Goal: Transaction & Acquisition: Subscribe to service/newsletter

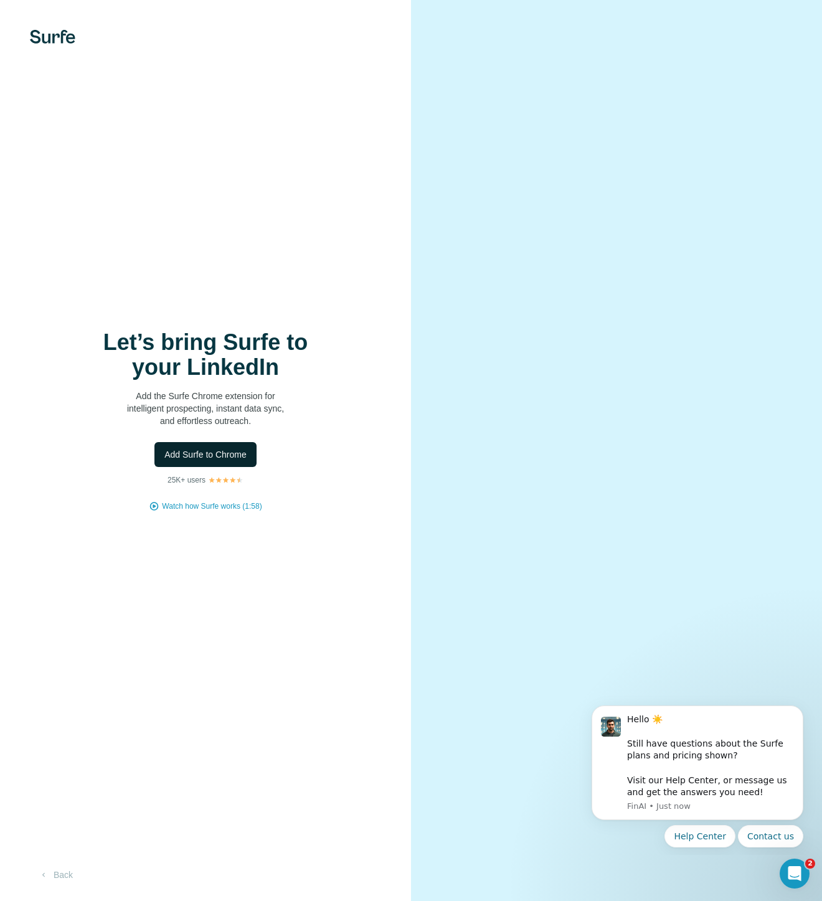
click at [206, 456] on span "Add Surfe to Chrome" at bounding box center [205, 454] width 82 height 12
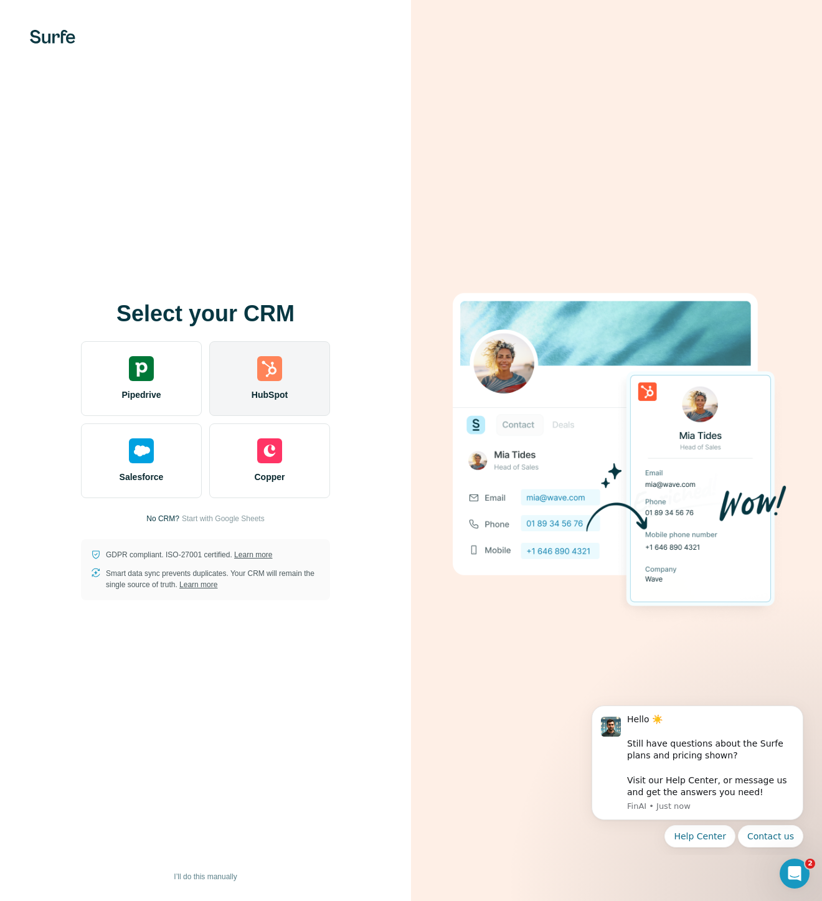
click at [276, 389] on span "HubSpot" at bounding box center [270, 395] width 36 height 12
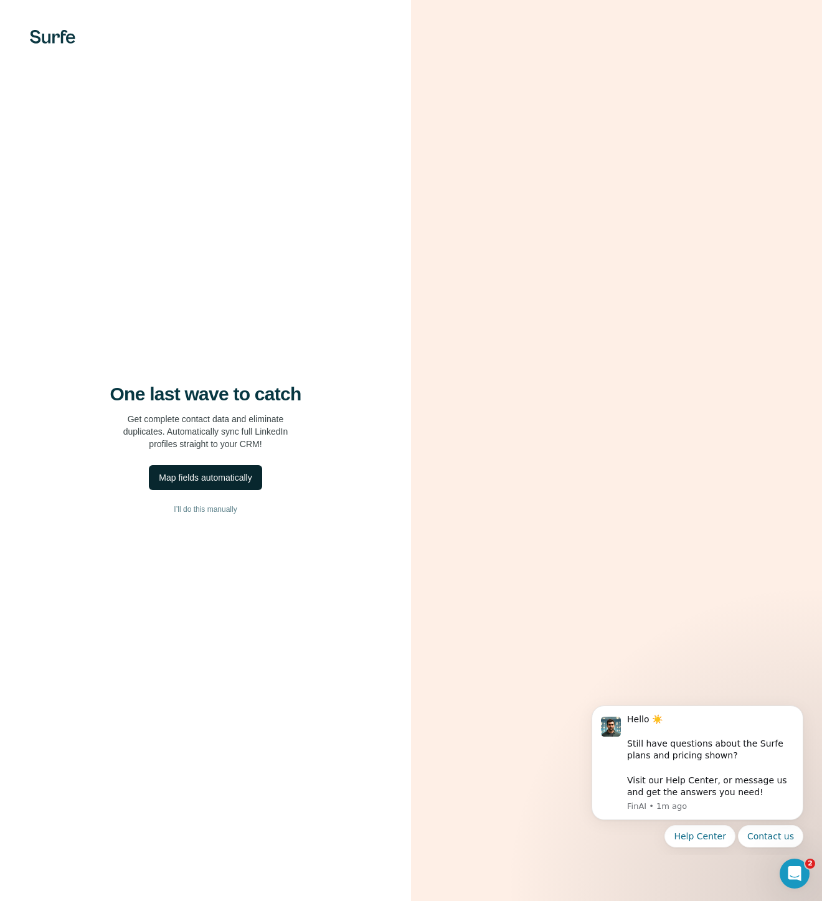
click at [210, 476] on div "Map fields automatically" at bounding box center [205, 477] width 93 height 12
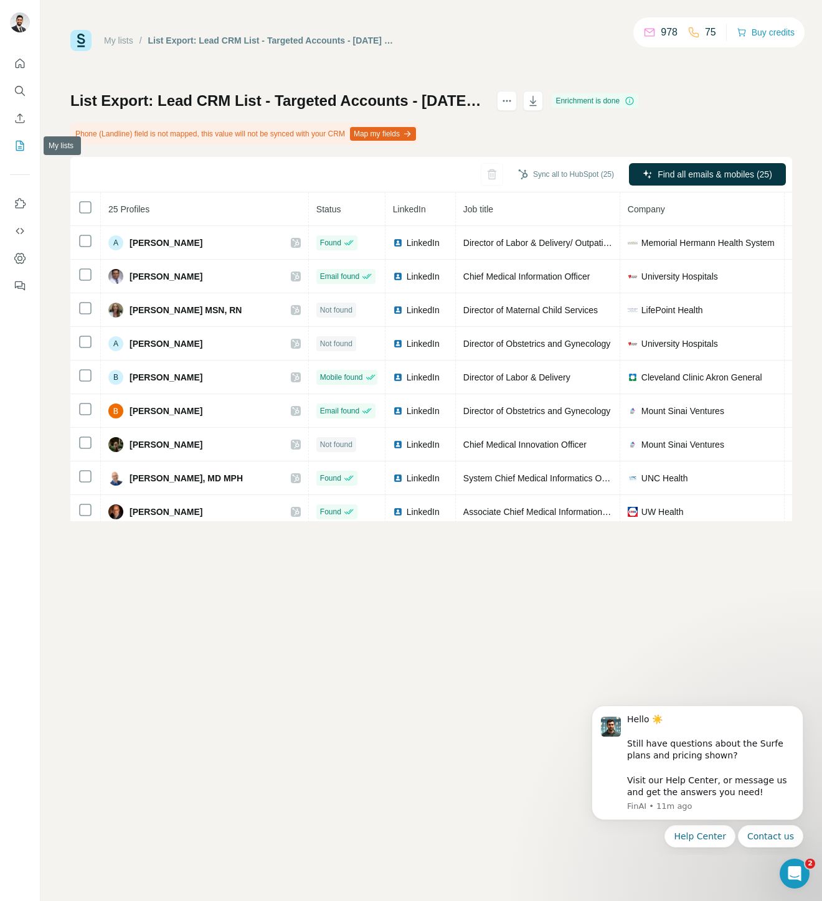
click at [17, 141] on icon "My lists" at bounding box center [20, 146] width 8 height 10
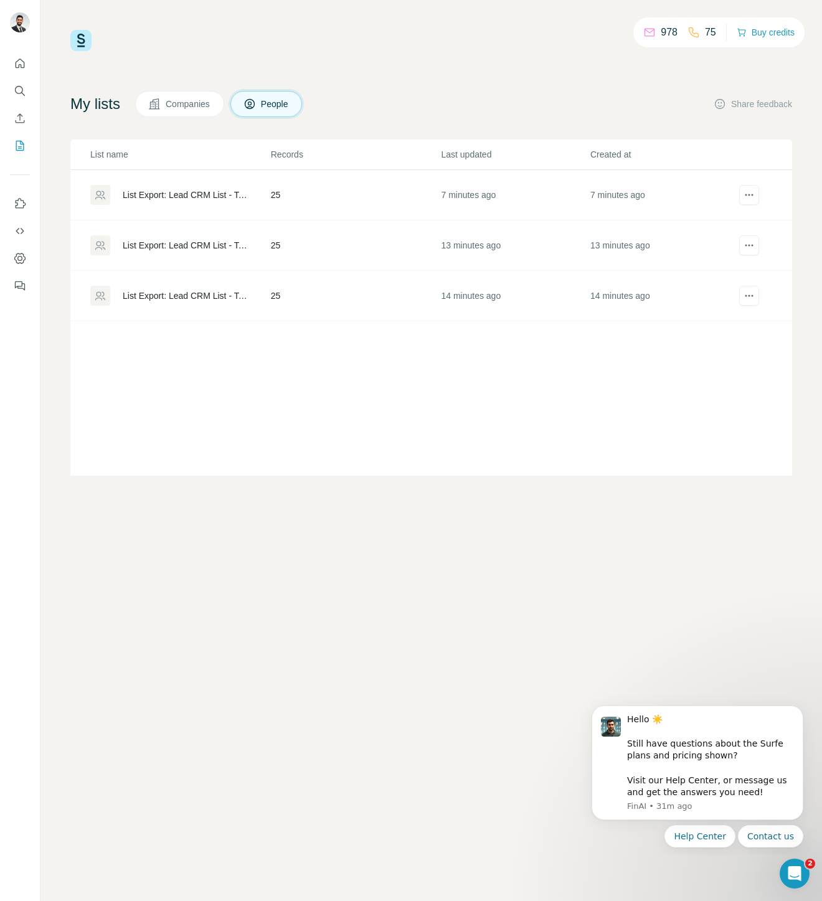
click at [204, 194] on div "List Export: Lead CRM List - Targeted Accounts - 25/09/2025 19:45" at bounding box center [186, 195] width 127 height 12
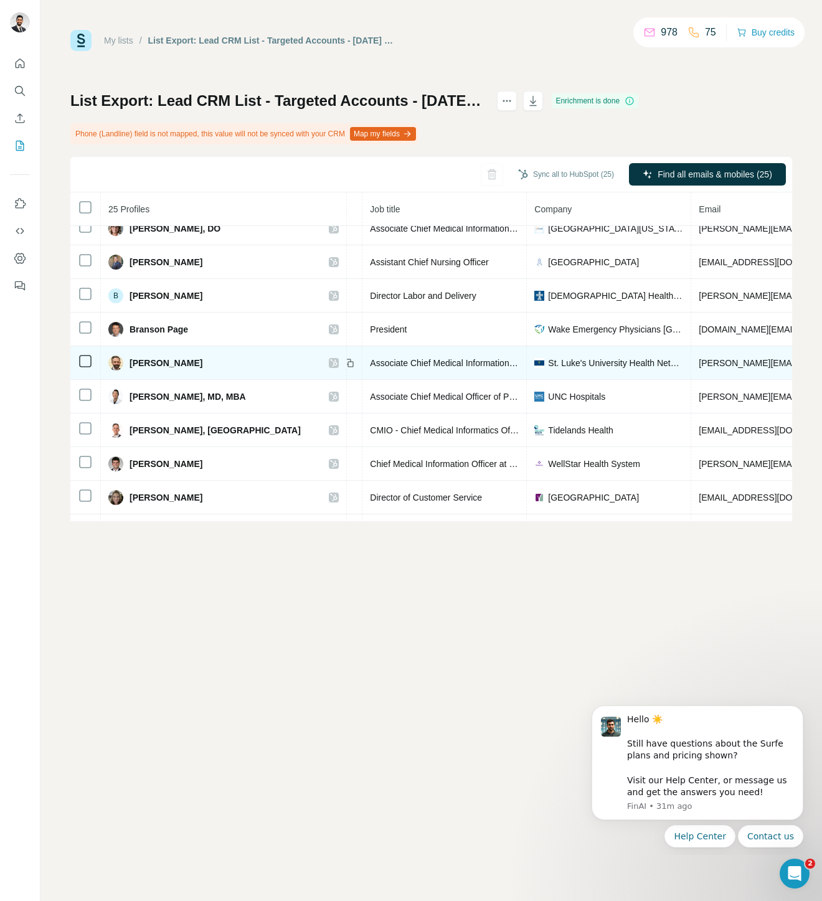
scroll to position [48, 0]
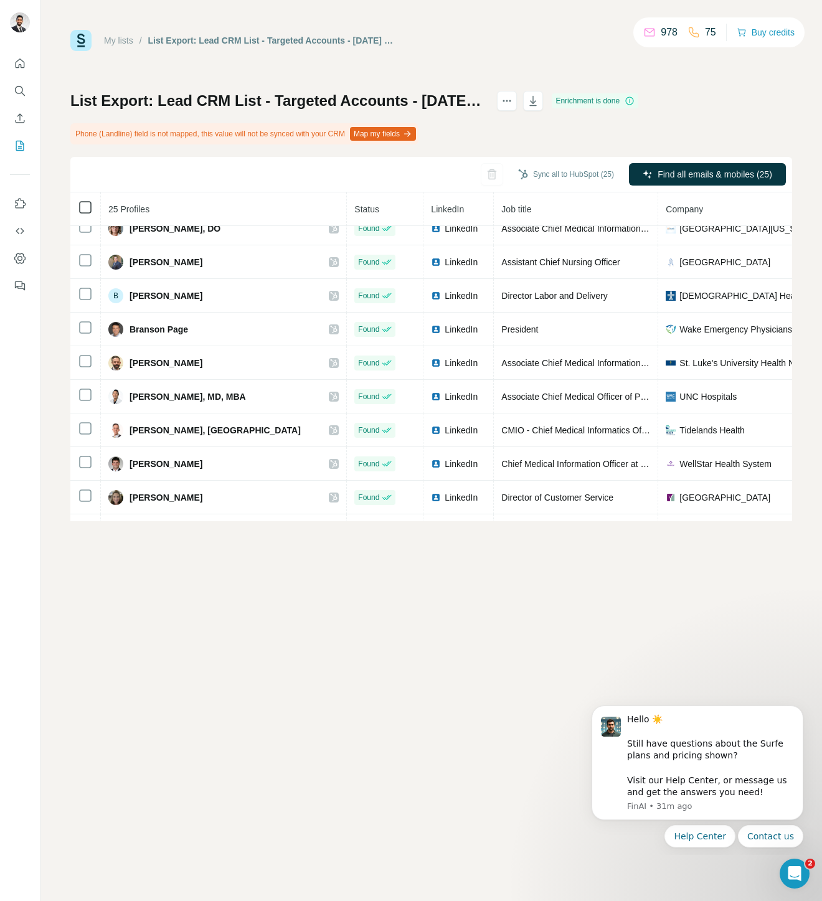
click at [79, 211] on div "Sync all to HubSpot (25) Find all emails & mobiles (25) 25 Profiles Status Link…" at bounding box center [431, 339] width 722 height 364
click at [559, 173] on button "Sync all to HubSpot (25)" at bounding box center [565, 174] width 113 height 19
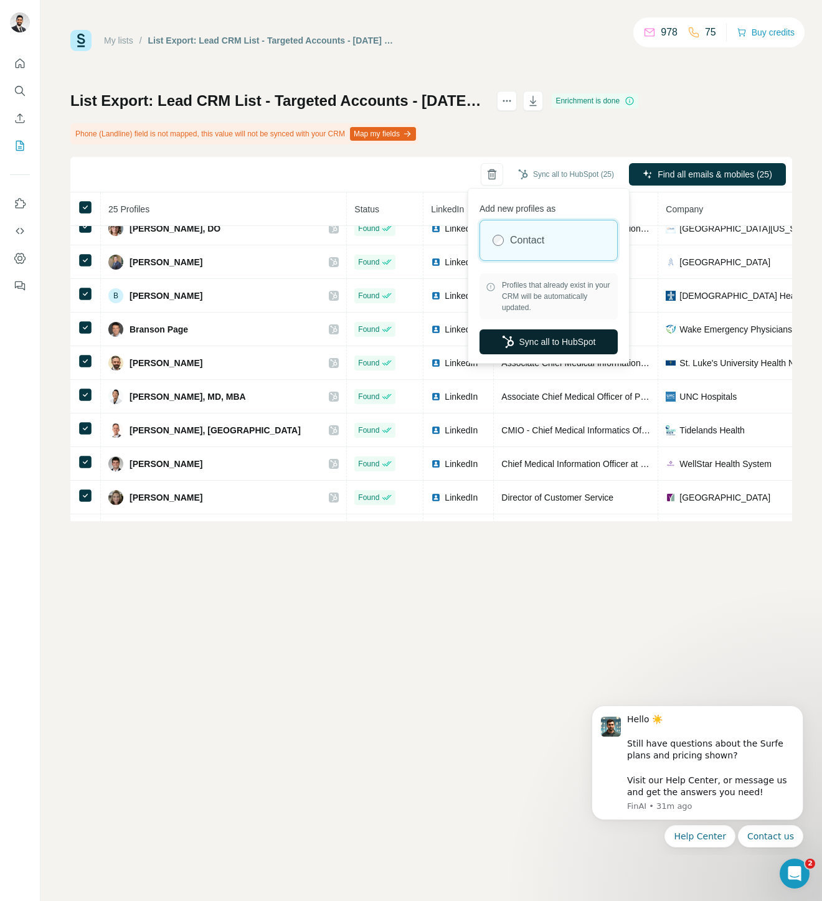
click at [546, 345] on button "Sync all to HubSpot" at bounding box center [549, 341] width 138 height 25
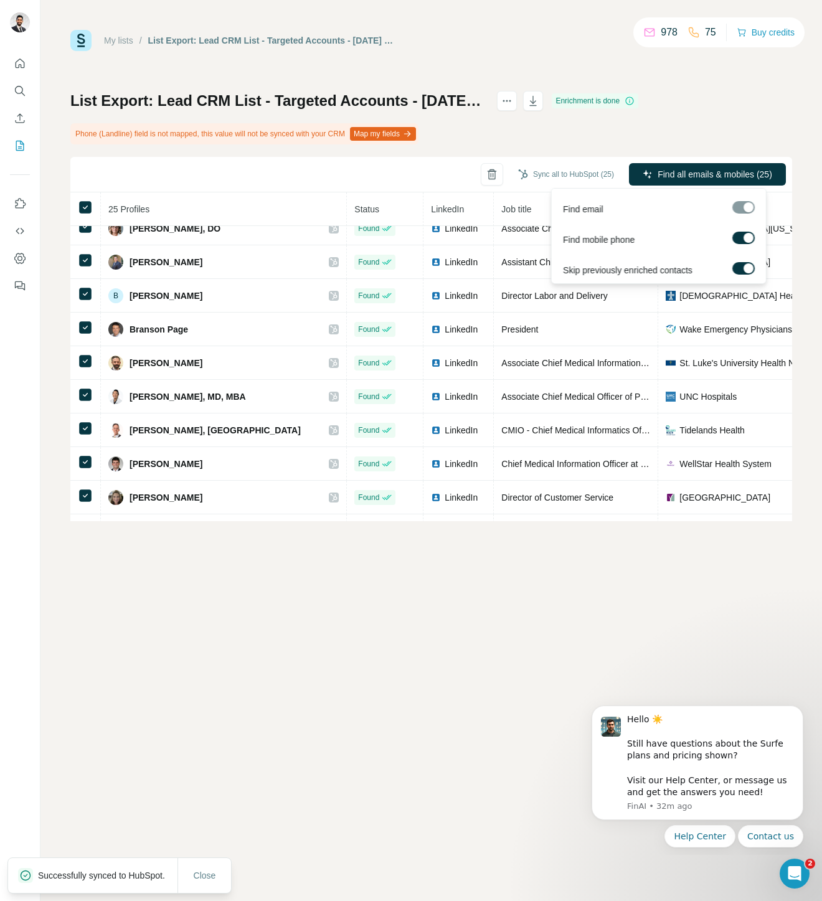
click at [752, 208] on div at bounding box center [743, 207] width 22 height 12
click at [721, 171] on span "Find all emails & mobiles (25)" at bounding box center [715, 174] width 115 height 12
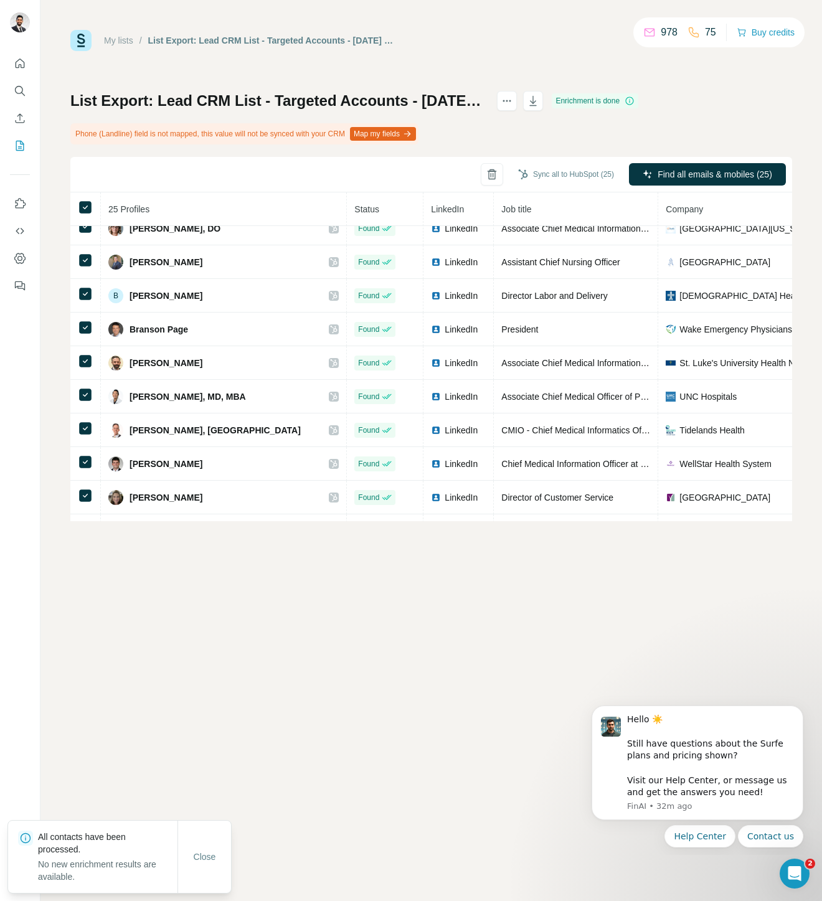
click at [285, 694] on div "My lists / List Export: Lead CRM List - Targeted Accounts - 25/09/2025 19:45 97…" at bounding box center [431, 450] width 782 height 901
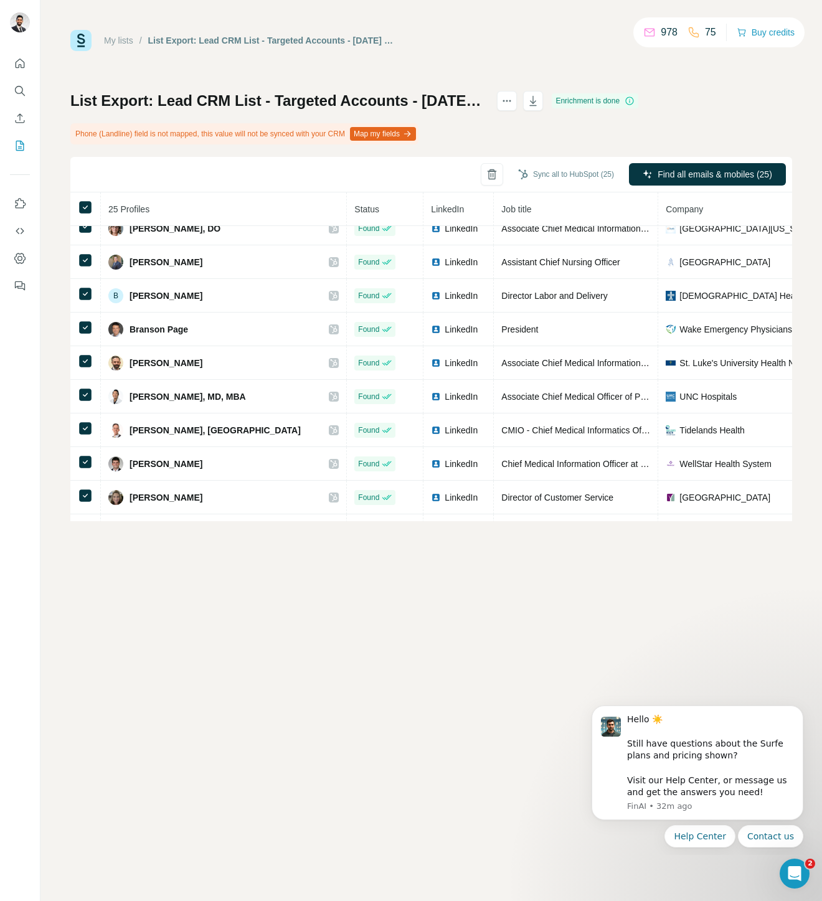
click at [126, 35] on link "My lists" at bounding box center [118, 40] width 29 height 10
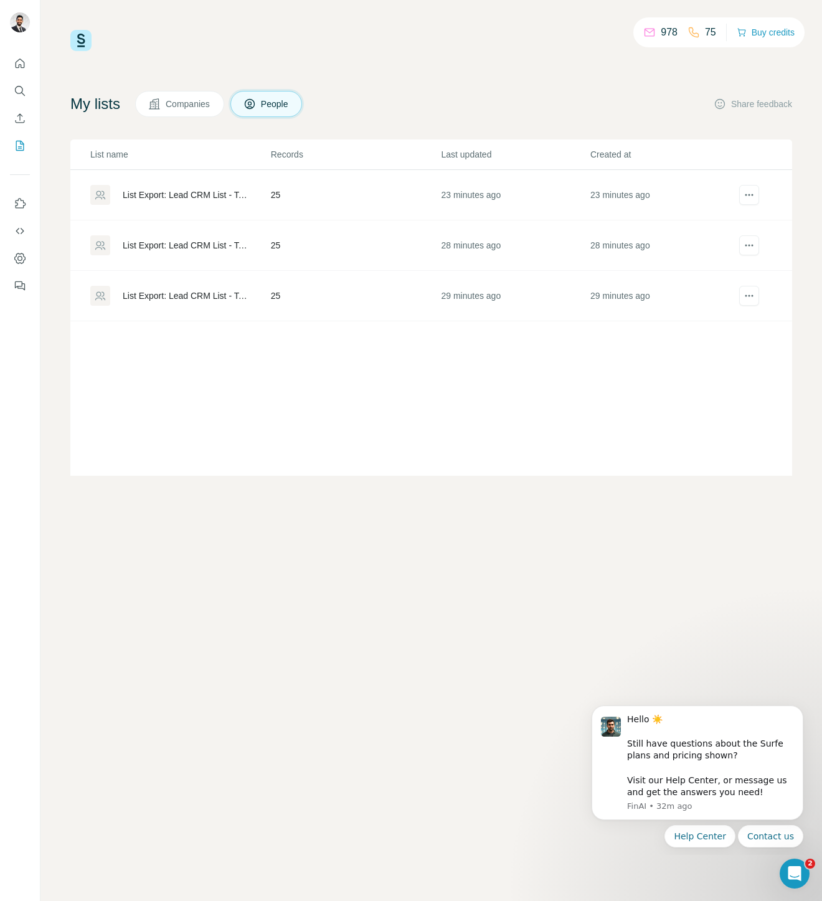
click at [235, 189] on div "List Export: Lead CRM List - Targeted Accounts - 25/09/2025 19:45" at bounding box center [186, 195] width 127 height 12
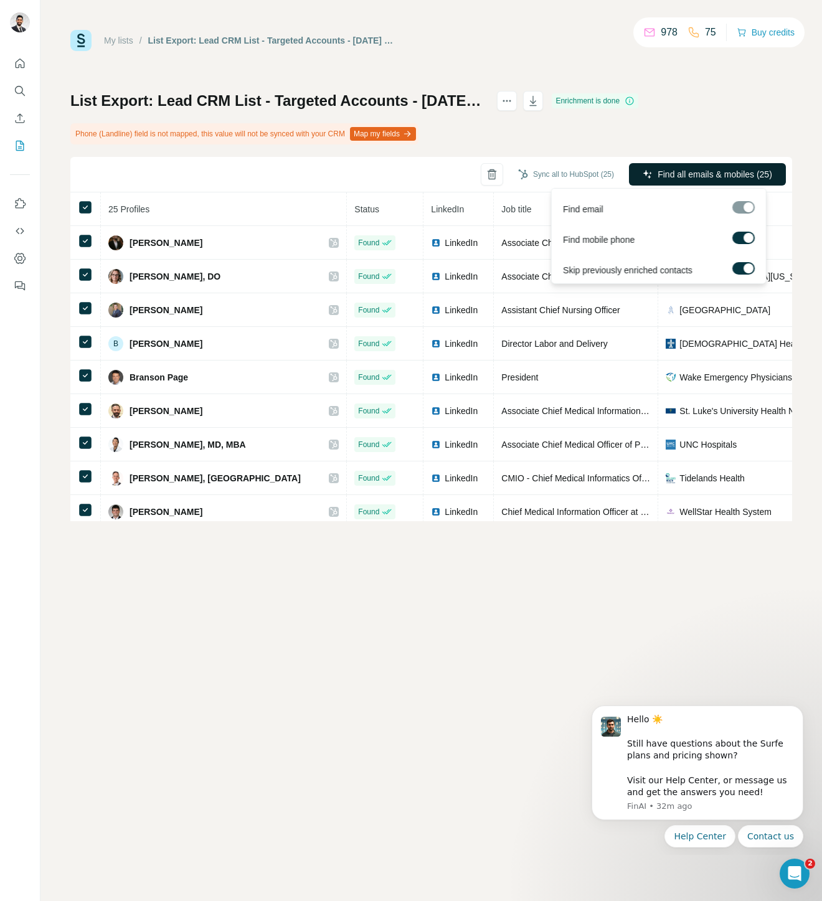
click at [674, 177] on span "Find all emails & mobiles (25)" at bounding box center [715, 174] width 115 height 12
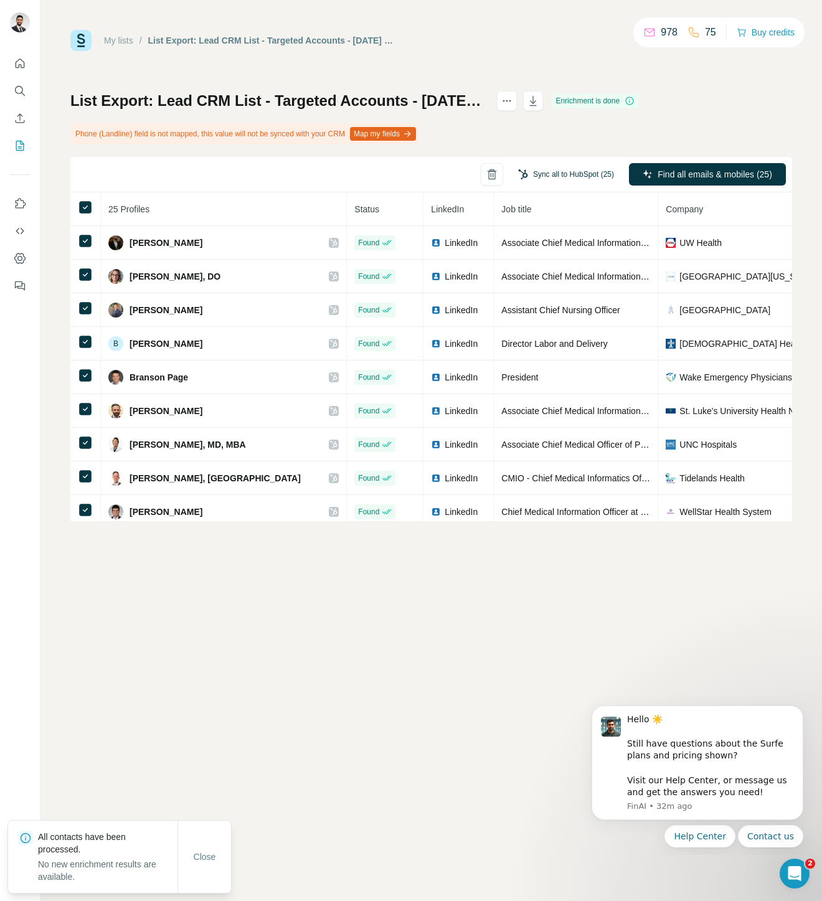
click at [577, 173] on button "Sync all to HubSpot (25)" at bounding box center [565, 174] width 113 height 19
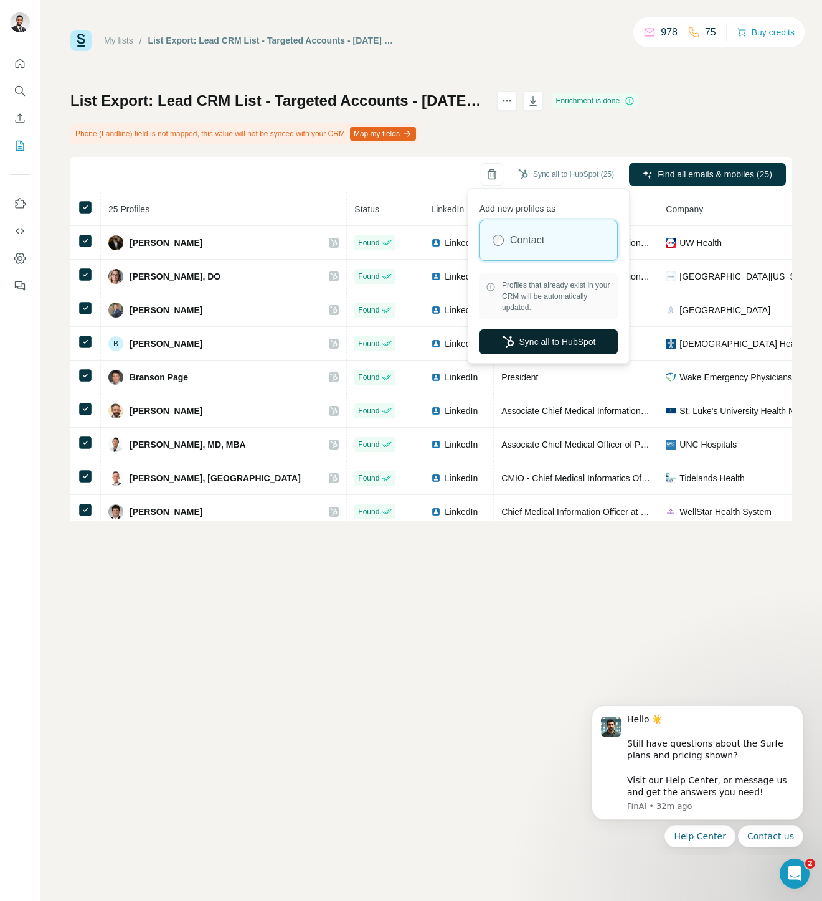
click at [547, 337] on button "Sync all to HubSpot" at bounding box center [549, 341] width 138 height 25
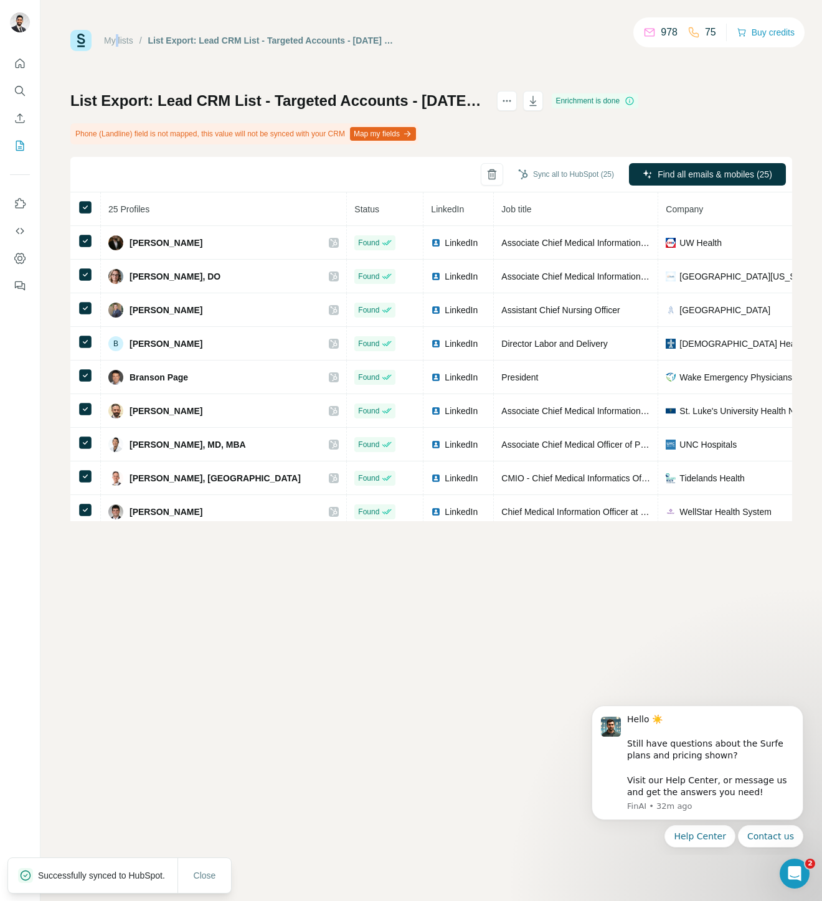
click at [117, 34] on div "My lists" at bounding box center [118, 40] width 29 height 12
click at [118, 36] on link "My lists" at bounding box center [118, 40] width 29 height 10
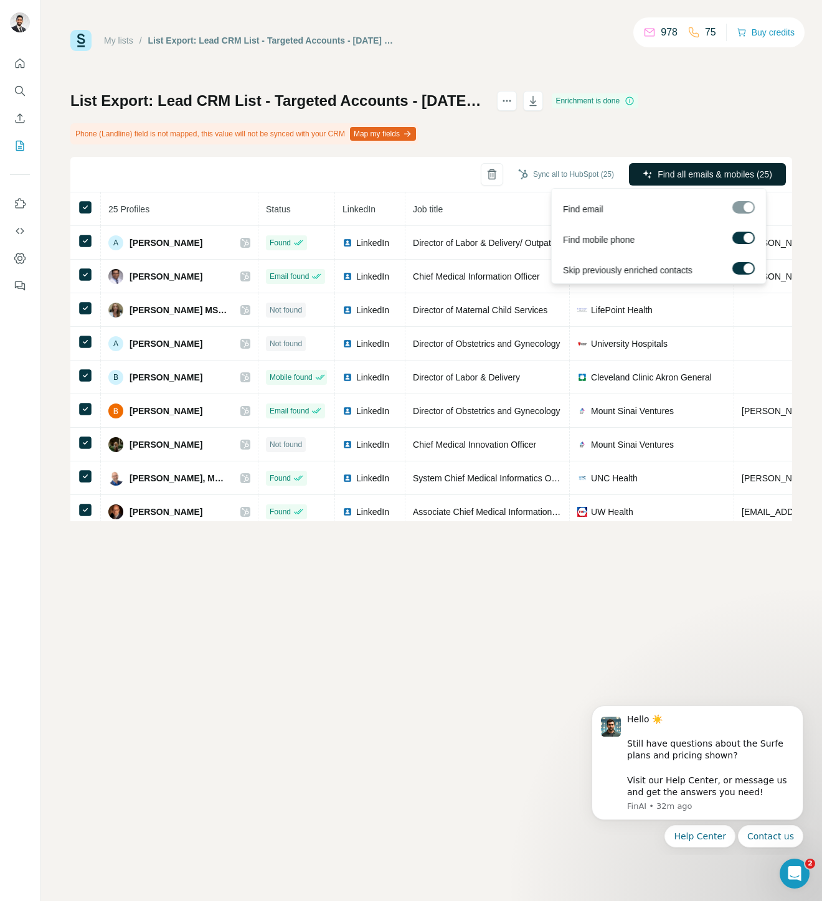
click at [697, 174] on span "Find all emails & mobiles (25)" at bounding box center [715, 174] width 115 height 12
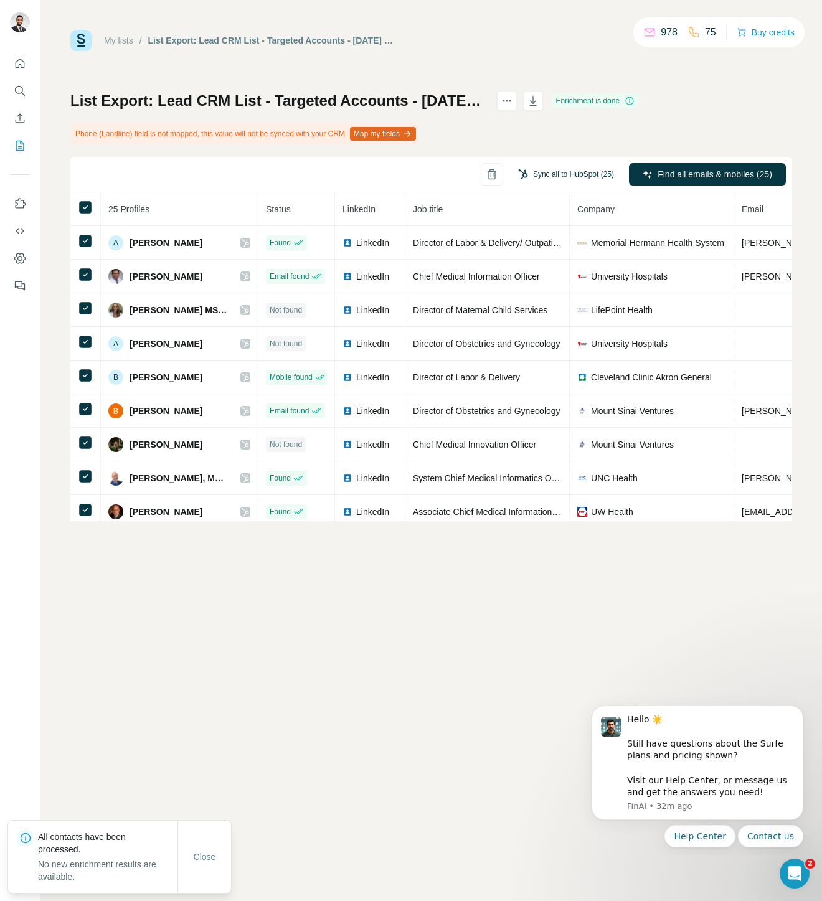
click at [590, 168] on button "Sync all to HubSpot (25)" at bounding box center [565, 174] width 113 height 19
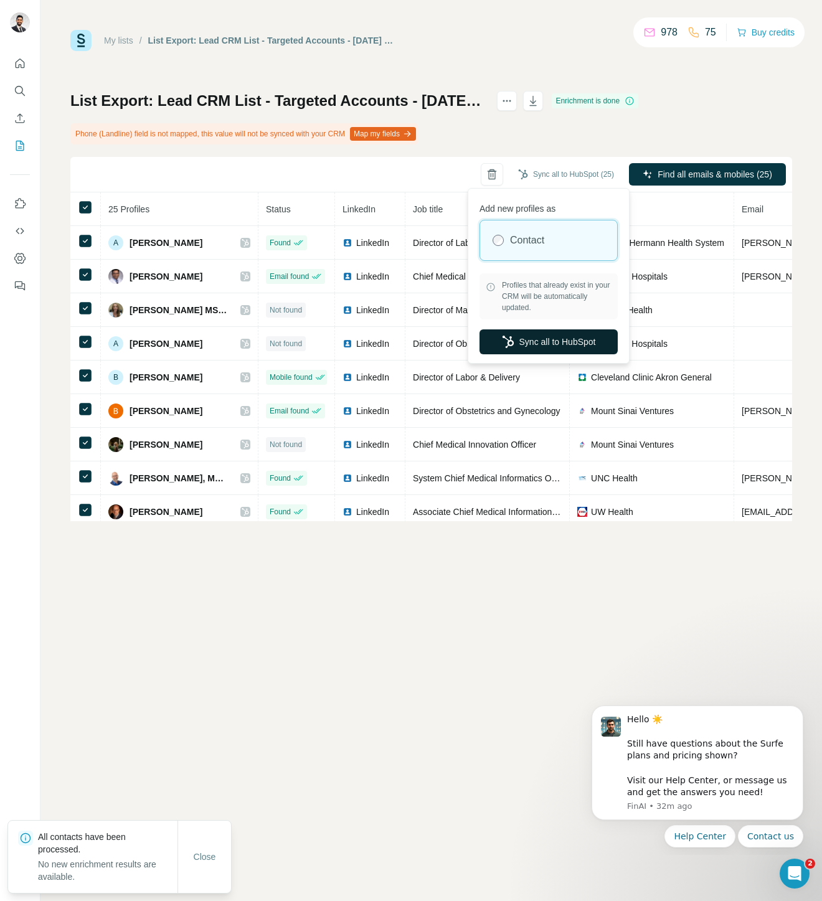
click at [580, 345] on button "Sync all to HubSpot" at bounding box center [549, 341] width 138 height 25
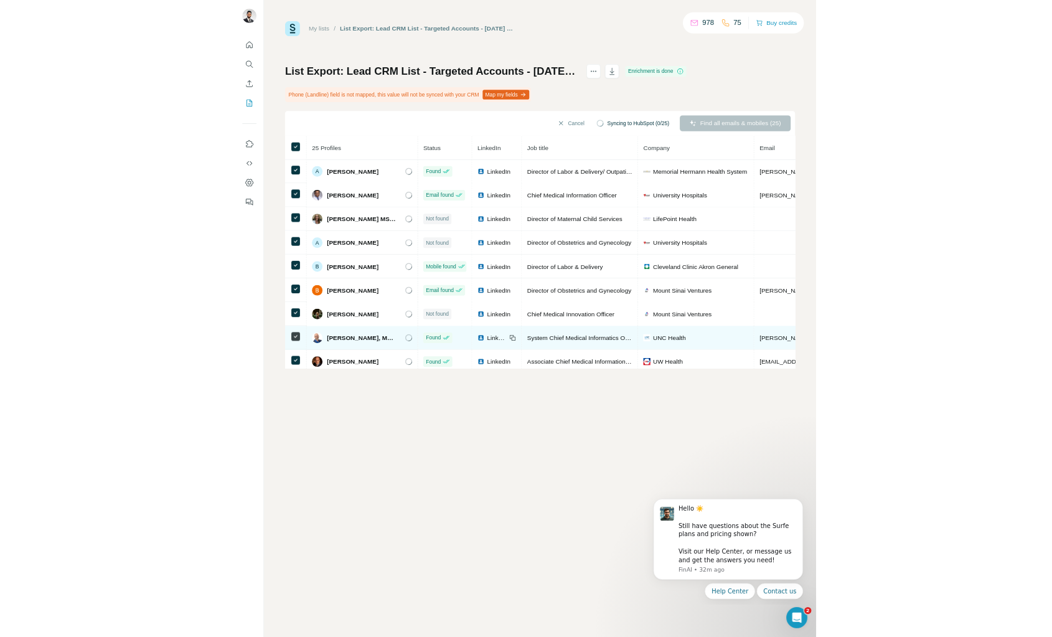
scroll to position [0, 409]
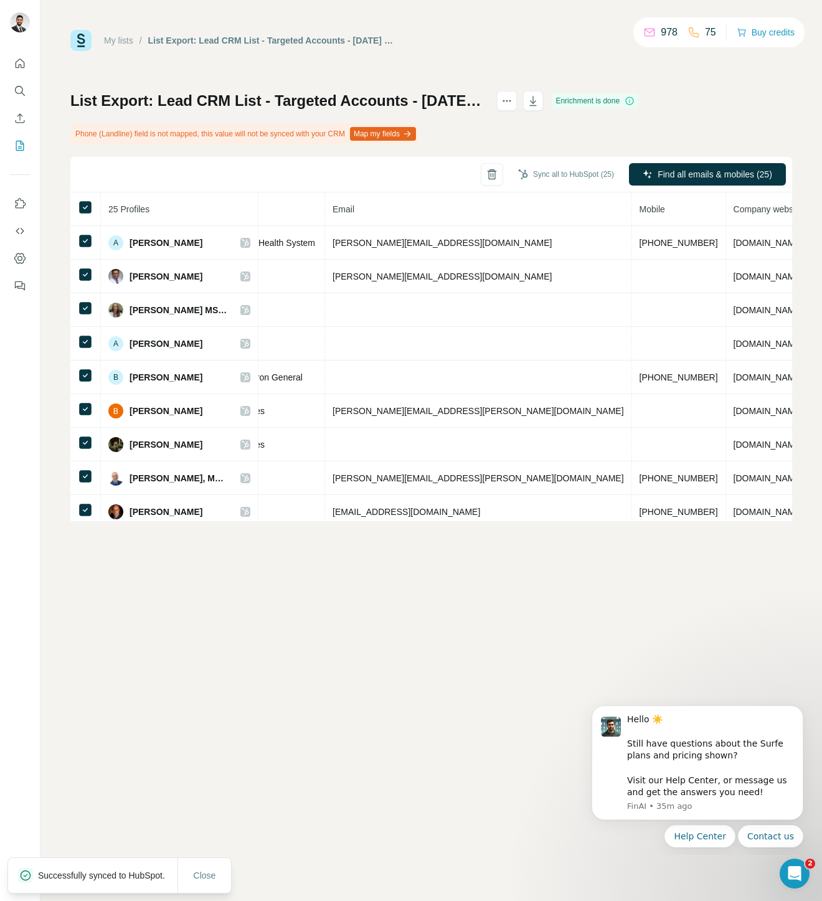
click at [632, 212] on th "Mobile" at bounding box center [679, 209] width 94 height 34
click at [405, 128] on button "Map my fields" at bounding box center [383, 134] width 66 height 14
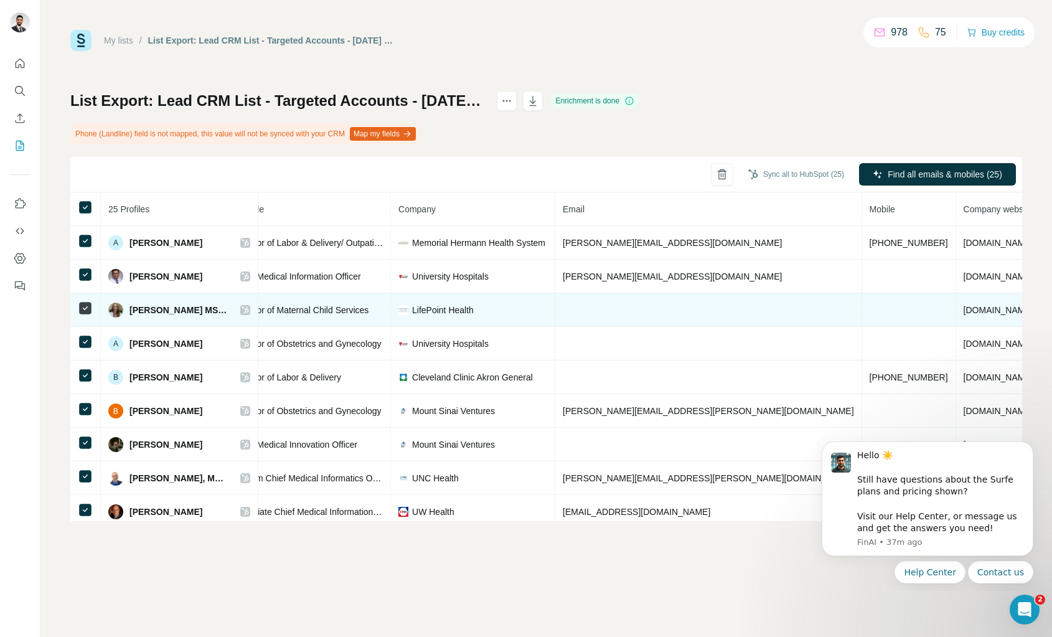
scroll to position [0, 0]
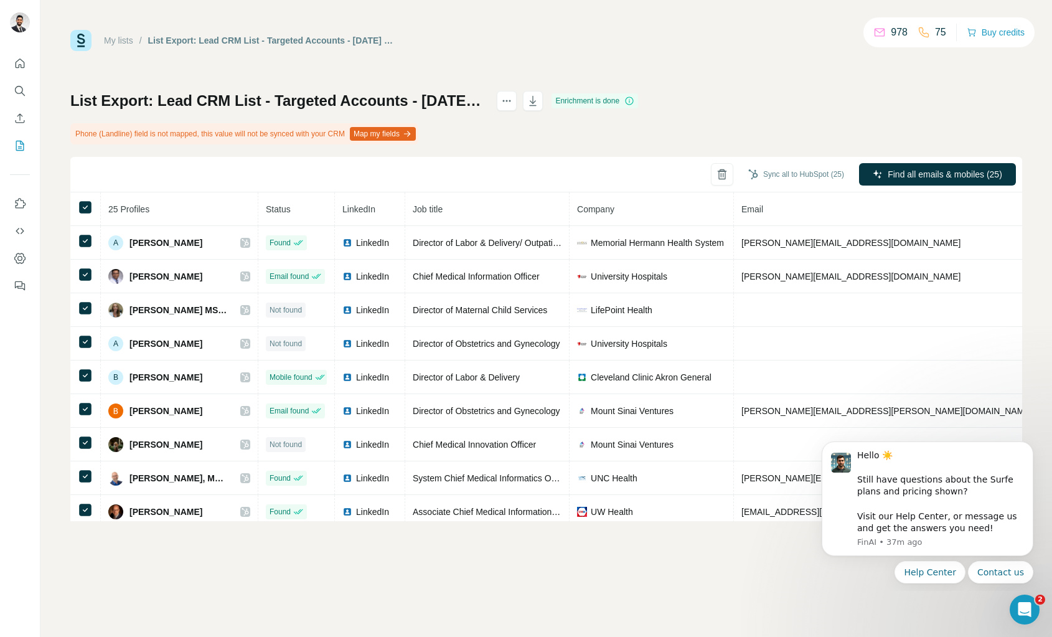
click at [352, 210] on span "LinkedIn" at bounding box center [359, 209] width 33 height 10
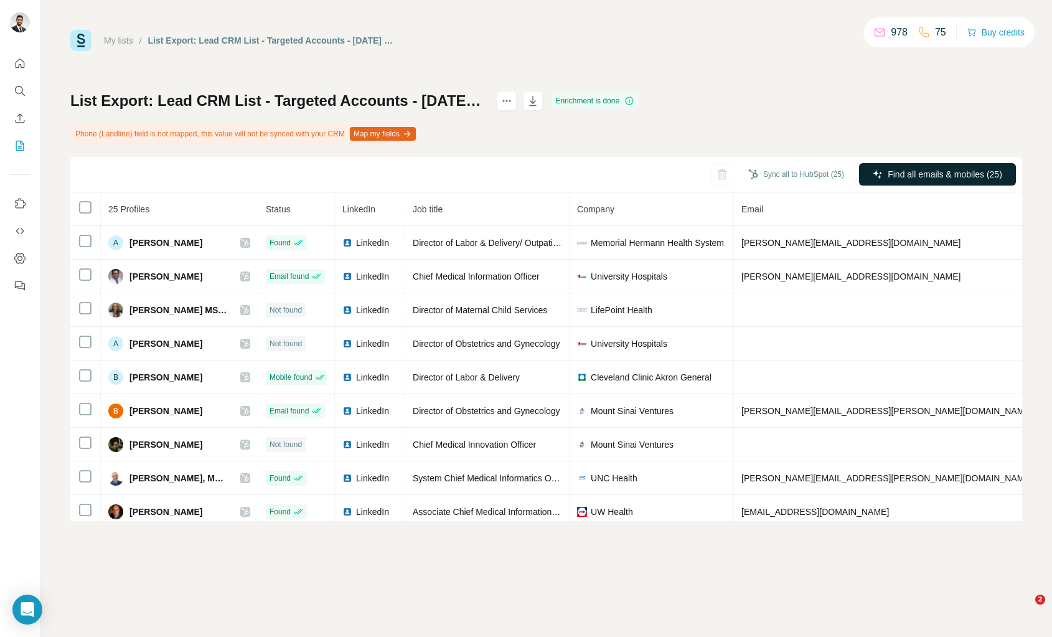
click at [949, 128] on div "List Export: Lead CRM List - Targeted Accounts - [DATE] 19:39 Enrichment is don…" at bounding box center [546, 306] width 952 height 430
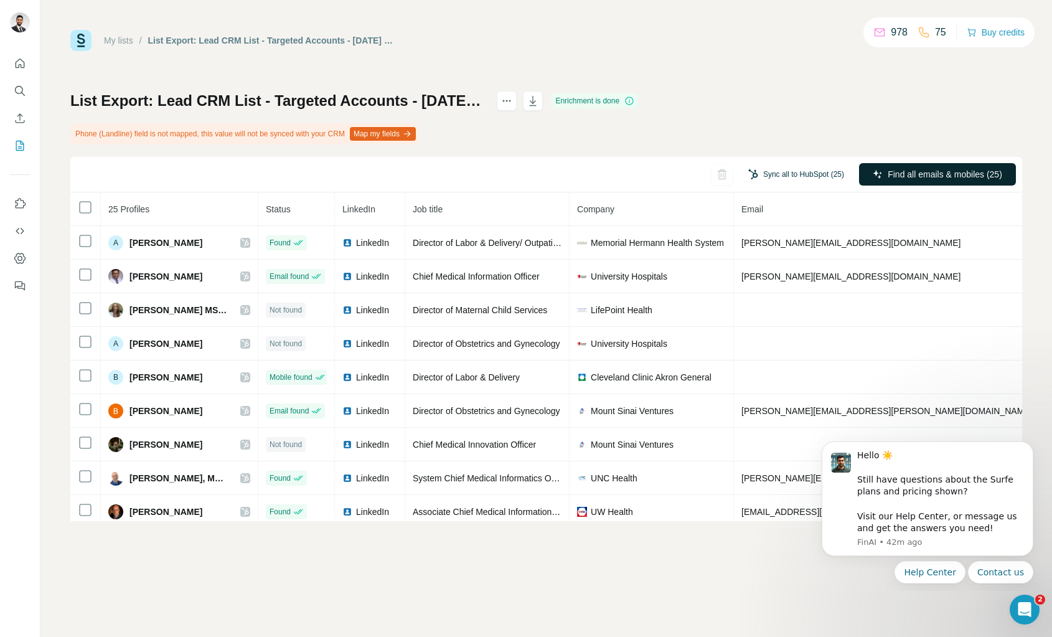
click at [794, 174] on button "Sync all to HubSpot (25)" at bounding box center [796, 174] width 113 height 19
click at [622, 131] on div "List Export: Lead CRM List - Targeted Accounts - [DATE] 19:39 Enrichment is don…" at bounding box center [546, 306] width 952 height 430
click at [815, 176] on button "Sync all to HubSpot (25)" at bounding box center [796, 174] width 113 height 19
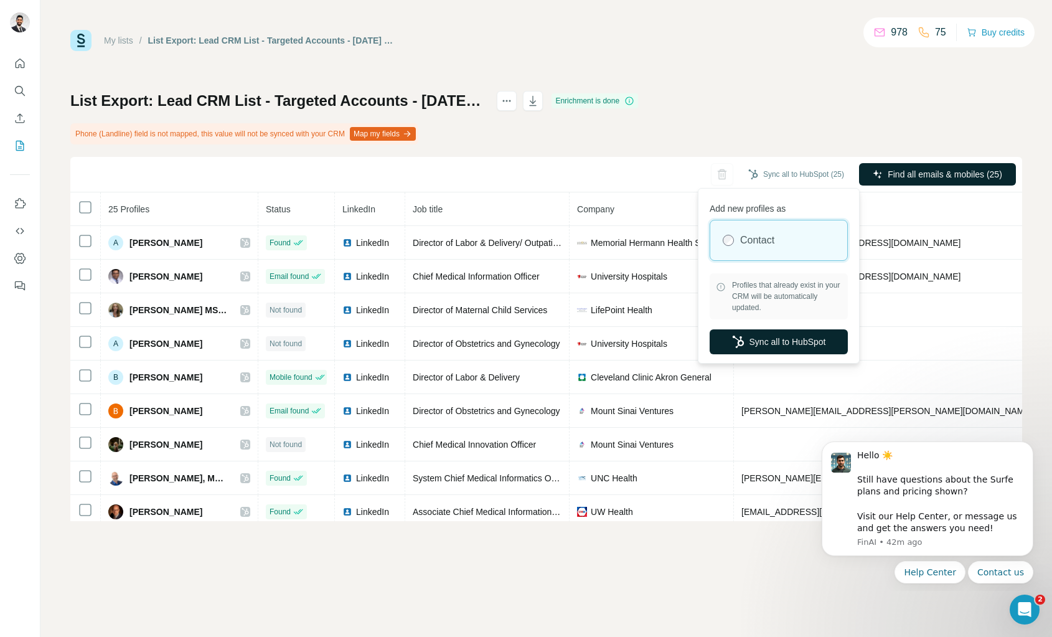
click at [772, 341] on button "Sync all to HubSpot" at bounding box center [779, 341] width 138 height 25
